Goal: Information Seeking & Learning: Learn about a topic

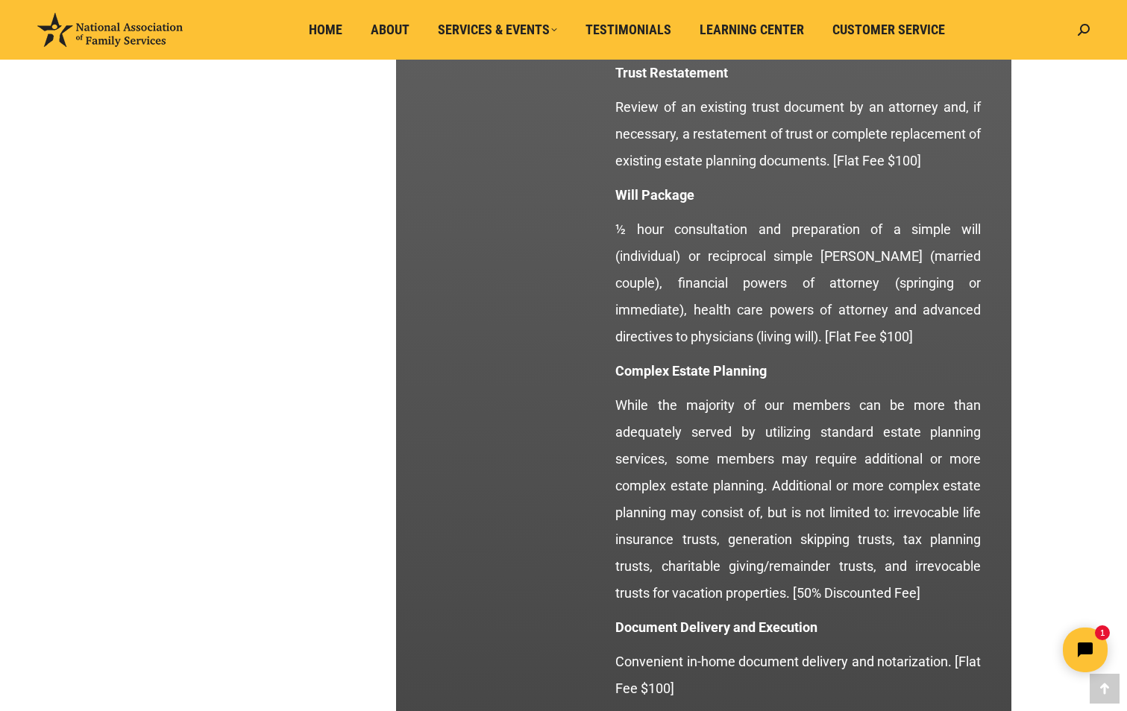
scroll to position [1905, 0]
